Goal: Task Accomplishment & Management: Use online tool/utility

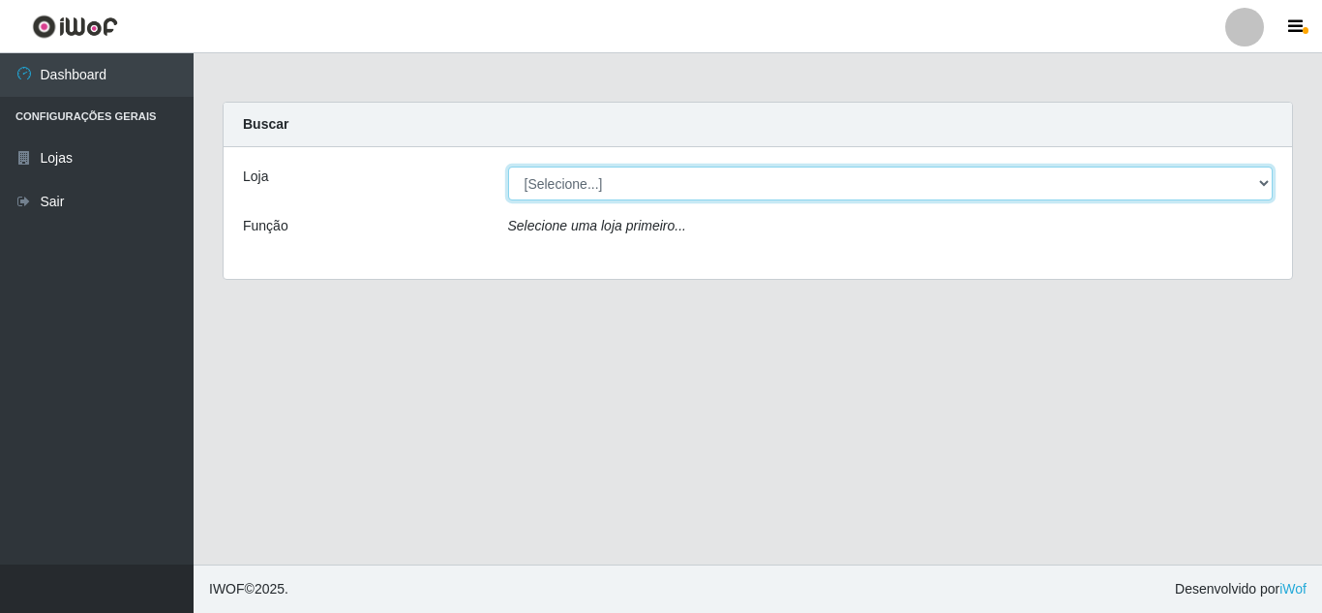
click at [705, 179] on select "[Selecione...] Rede Compras Supermercados - LOJA 5" at bounding box center [891, 183] width 766 height 34
select select "397"
click at [508, 166] on select "[Selecione...] Rede Compras Supermercados - LOJA 5" at bounding box center [891, 183] width 766 height 34
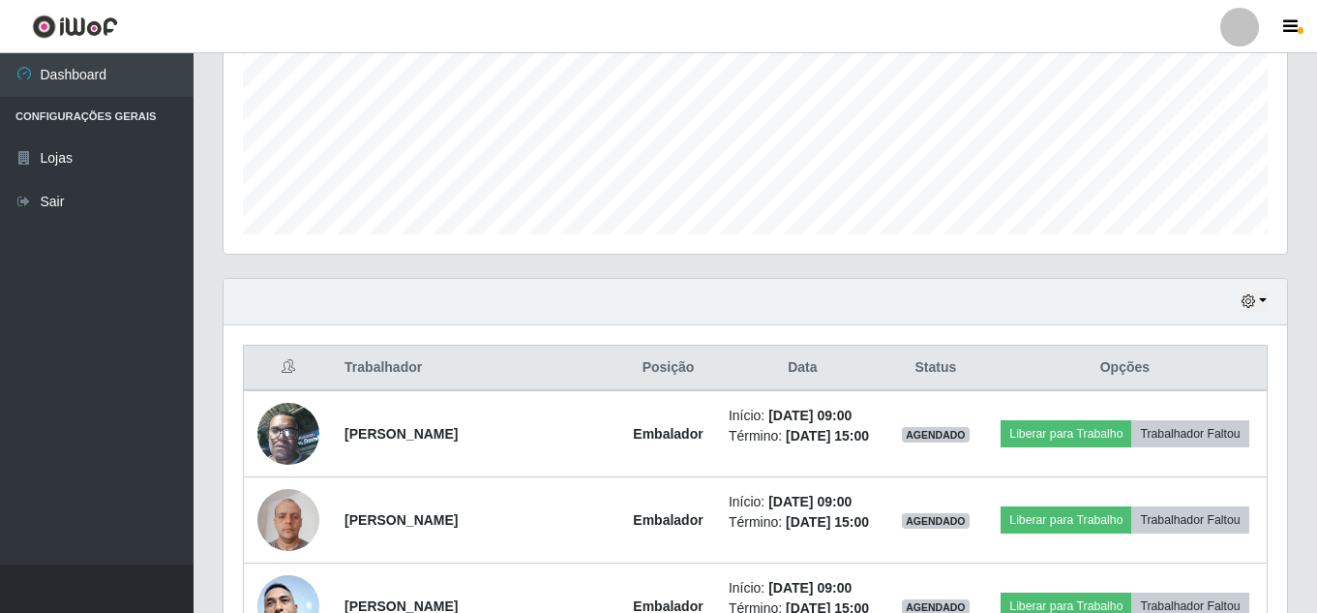
scroll to position [484, 0]
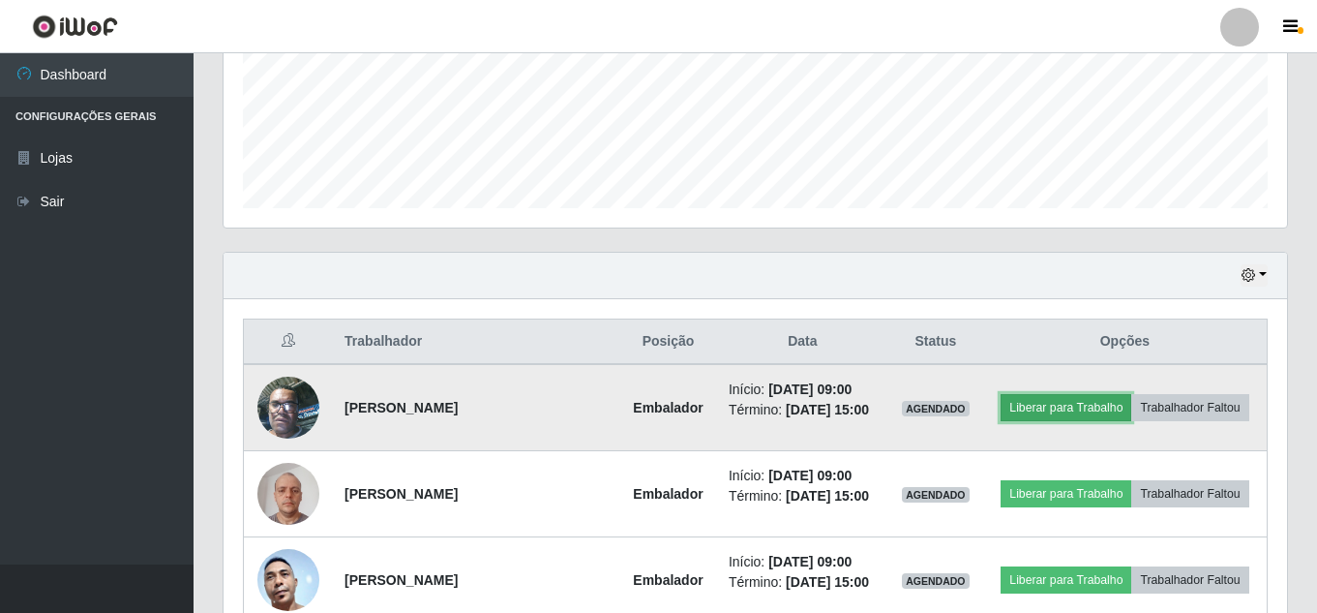
click at [1058, 401] on button "Liberar para Trabalho" at bounding box center [1066, 407] width 131 height 27
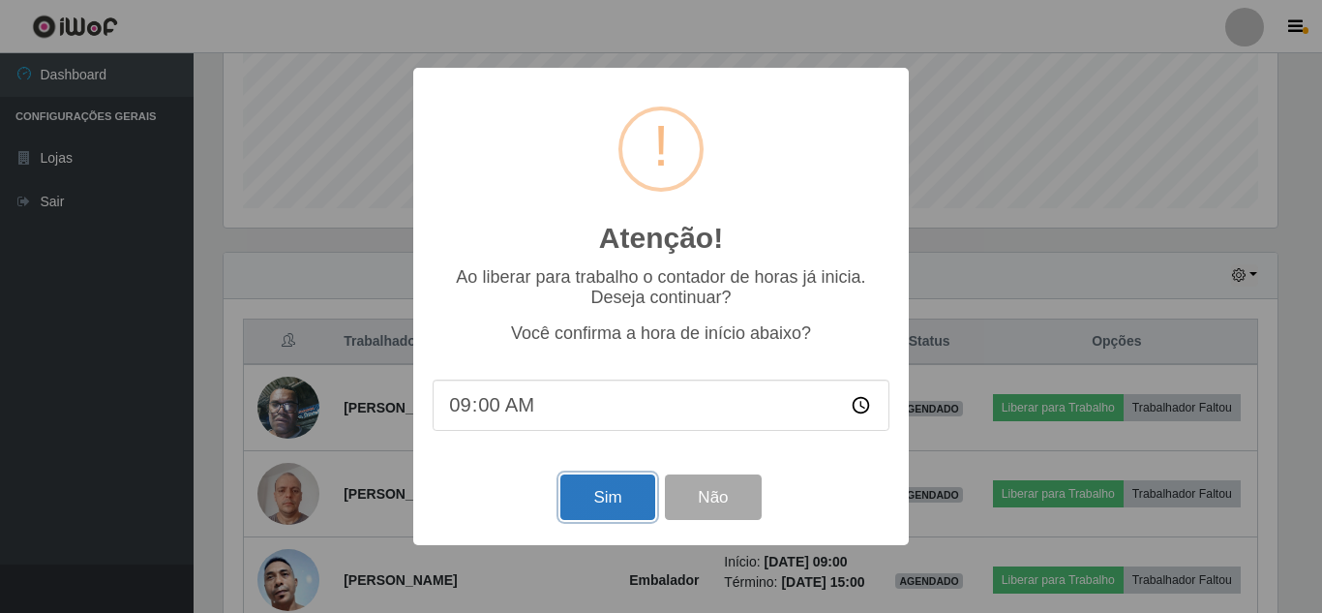
click at [619, 497] on button "Sim" at bounding box center [607, 496] width 94 height 45
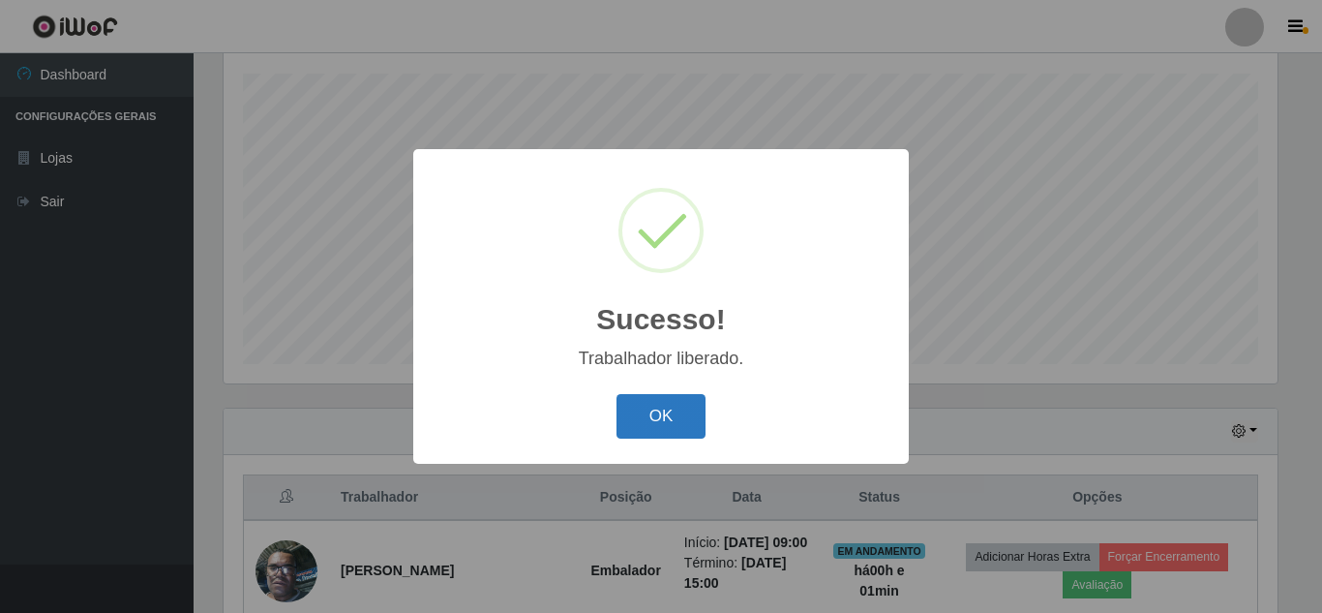
click at [687, 417] on button "OK" at bounding box center [662, 416] width 90 height 45
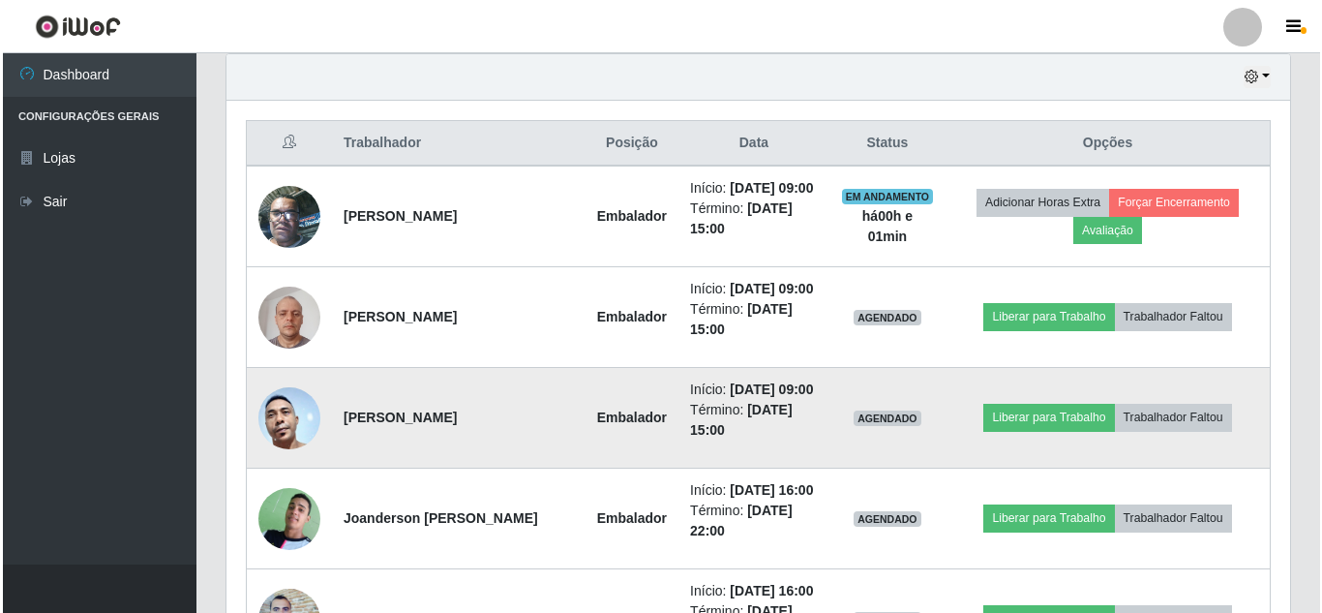
scroll to position [715, 0]
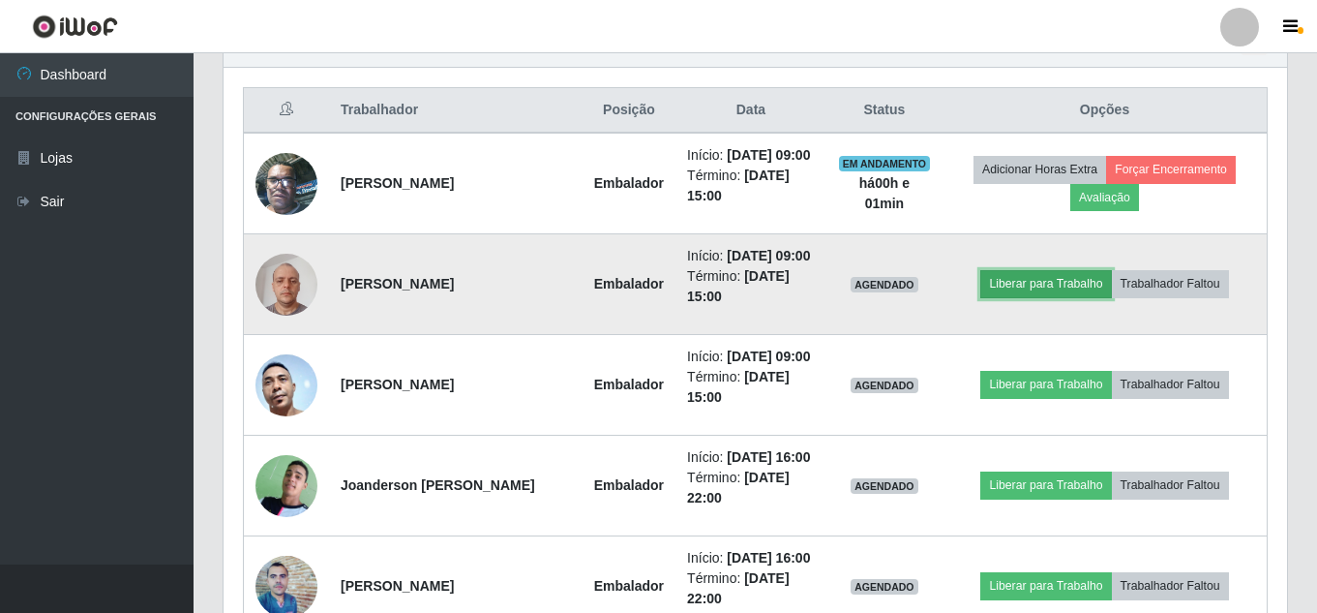
click at [1031, 284] on button "Liberar para Trabalho" at bounding box center [1046, 283] width 131 height 27
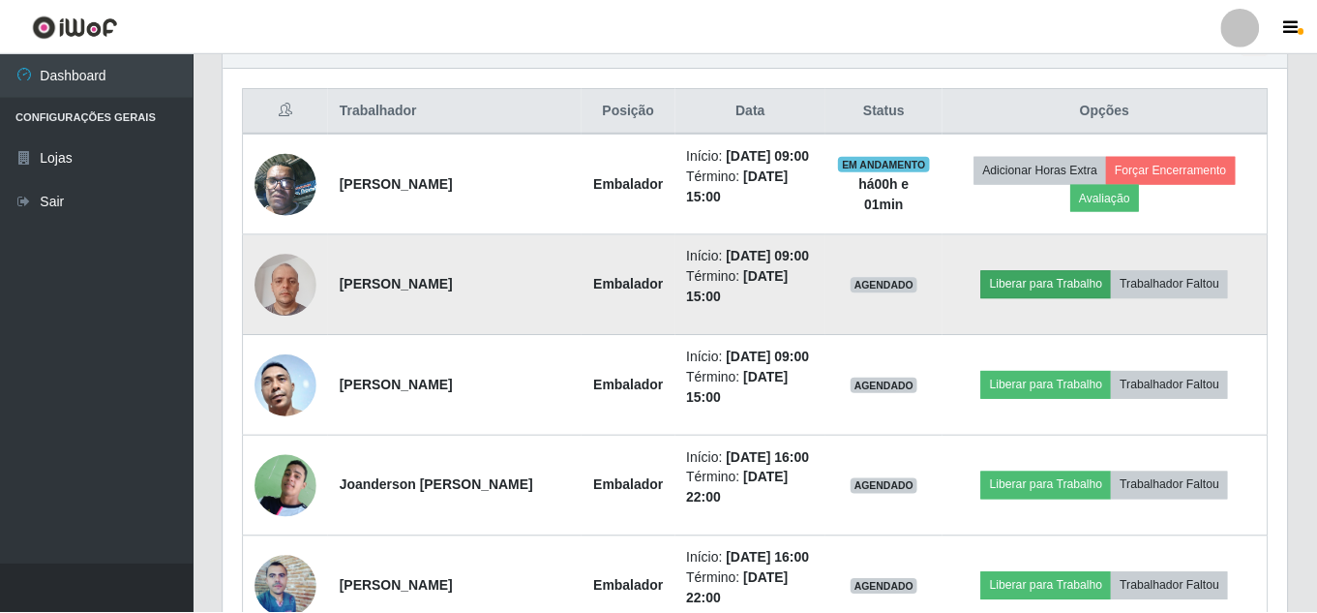
scroll to position [402, 1054]
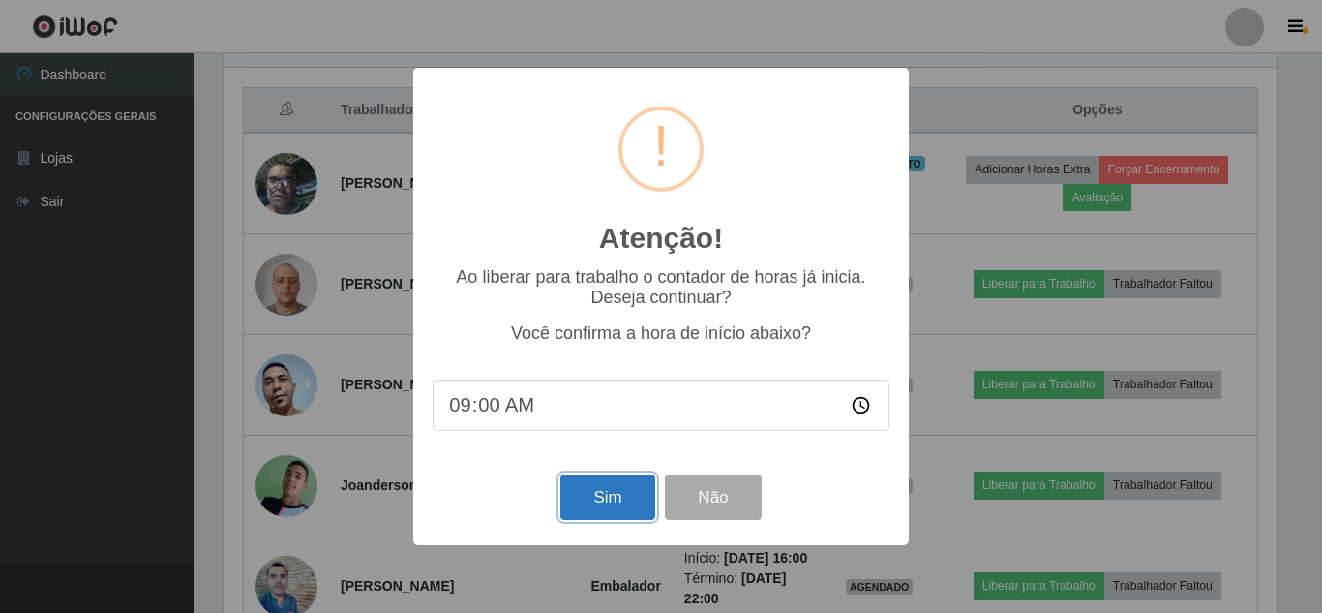
click at [617, 502] on button "Sim" at bounding box center [607, 496] width 94 height 45
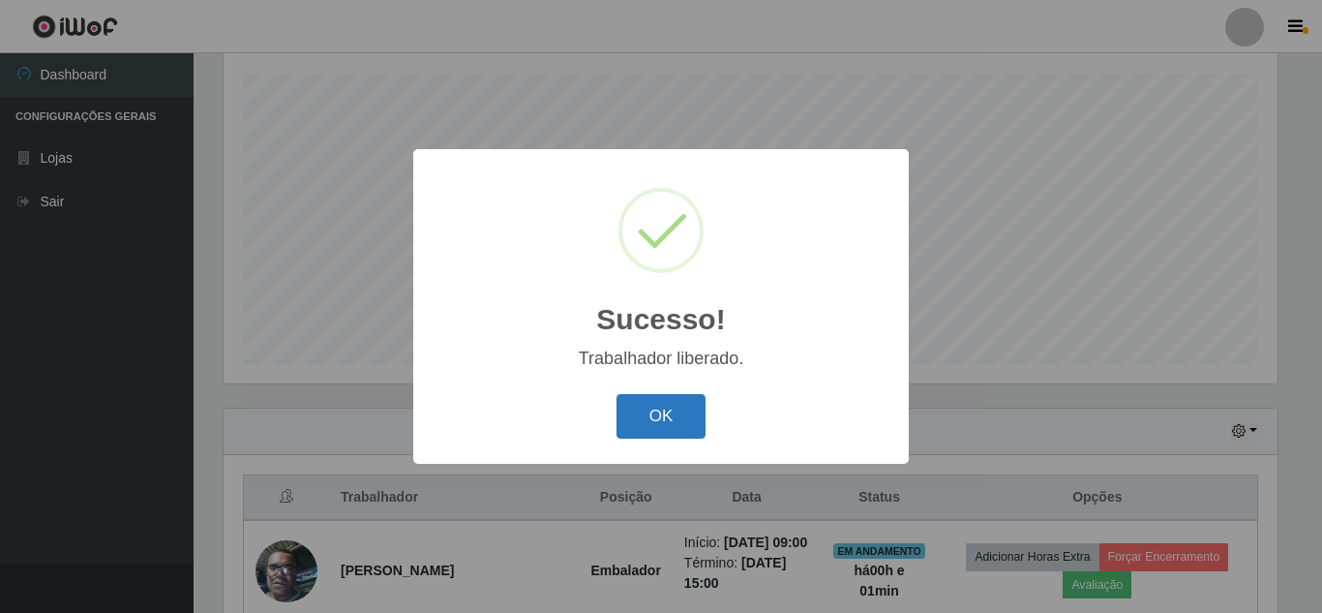
click at [666, 401] on button "OK" at bounding box center [662, 416] width 90 height 45
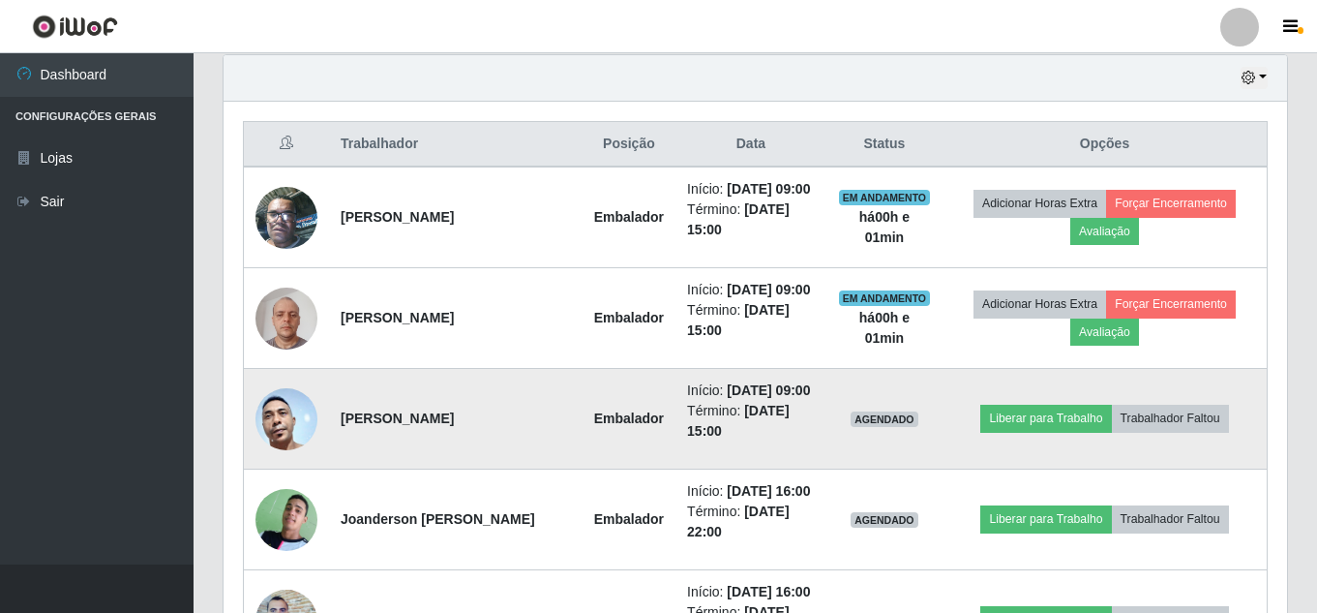
scroll to position [715, 0]
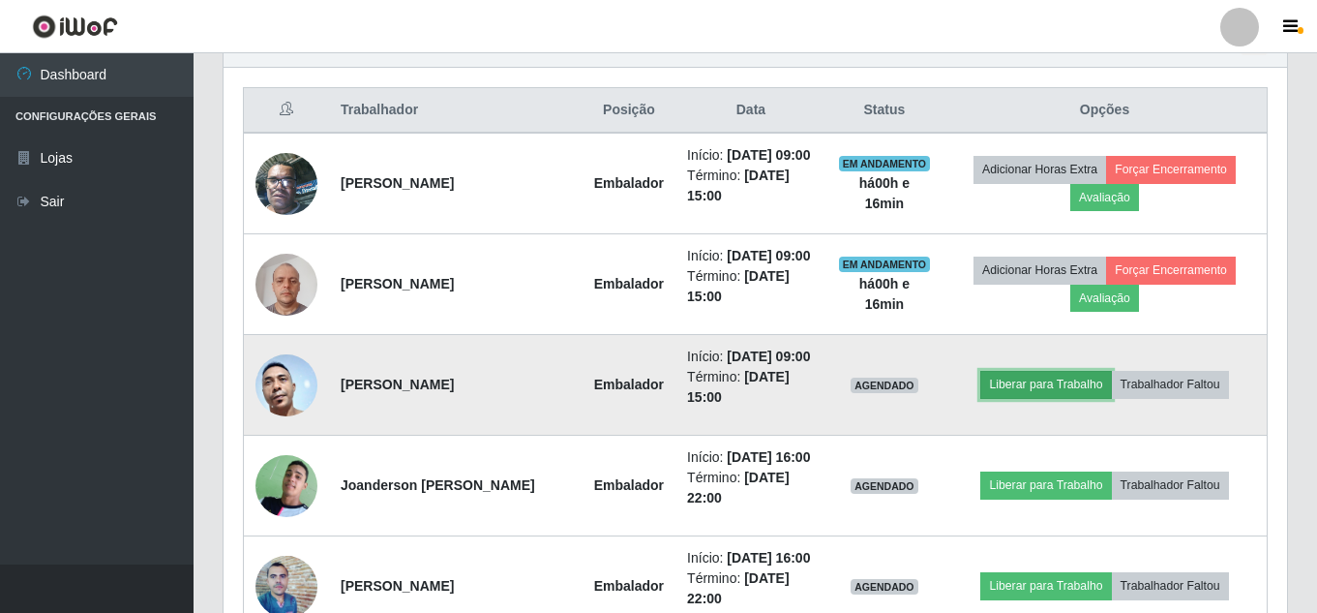
click at [1049, 380] on button "Liberar para Trabalho" at bounding box center [1046, 384] width 131 height 27
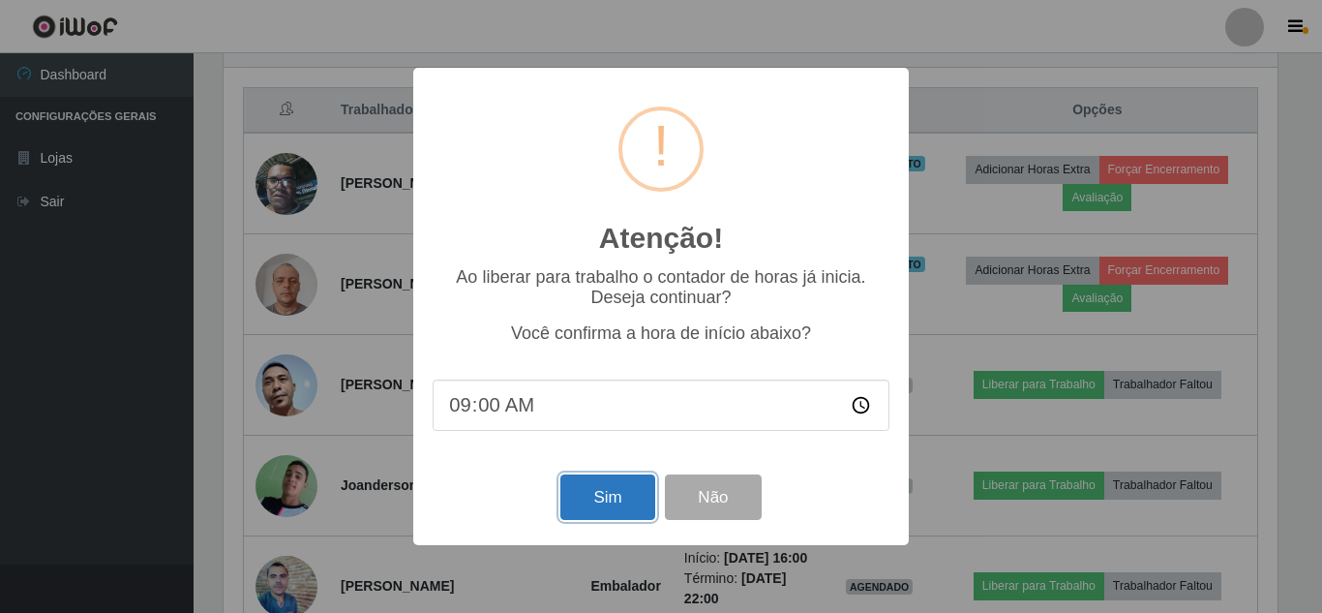
click at [625, 494] on button "Sim" at bounding box center [607, 496] width 94 height 45
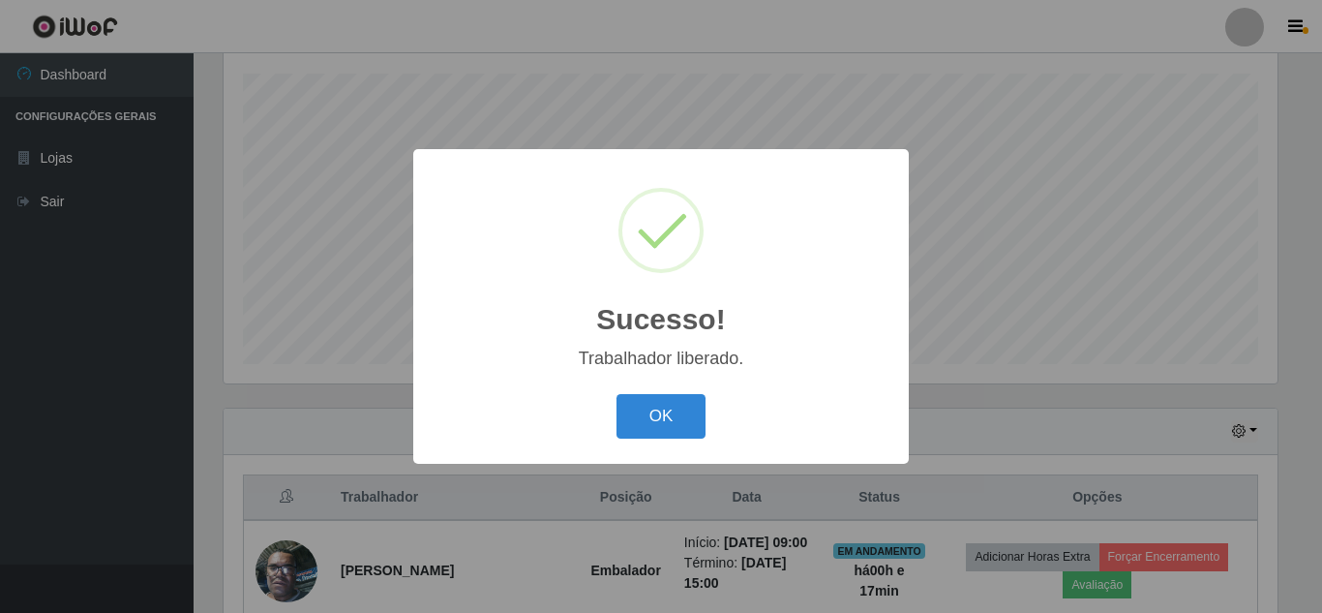
click at [670, 389] on div "OK Cancel" at bounding box center [661, 415] width 457 height 55
click at [670, 422] on button "OK" at bounding box center [662, 416] width 90 height 45
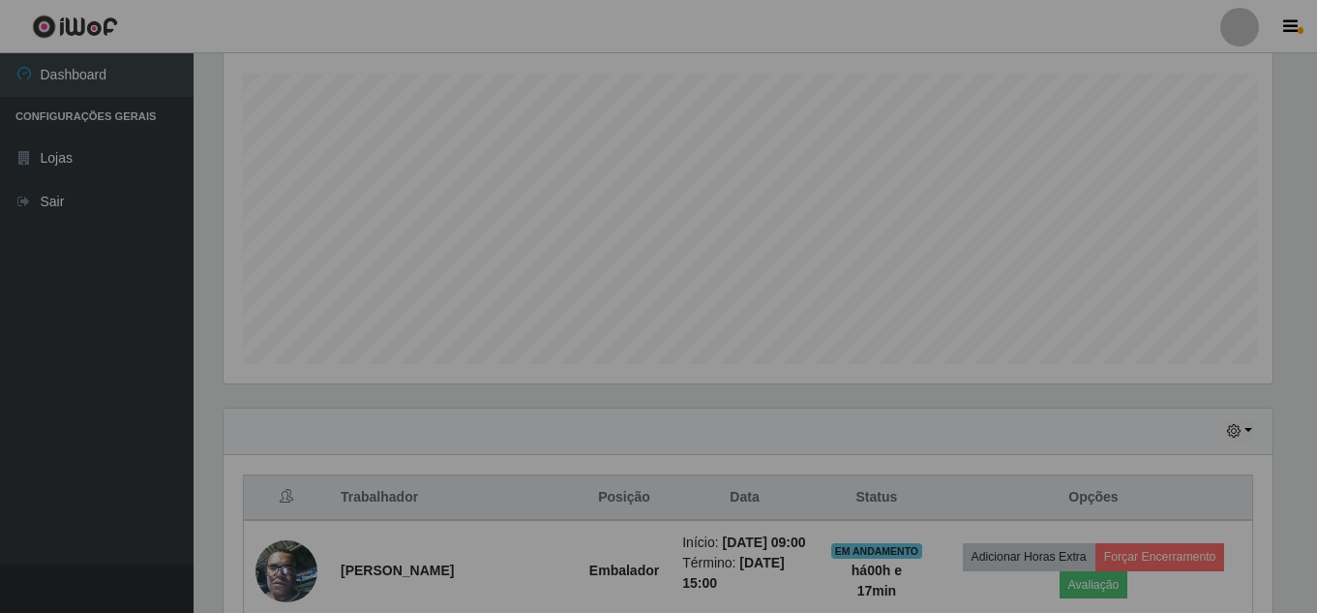
scroll to position [402, 1064]
